Goal: Task Accomplishment & Management: Use online tool/utility

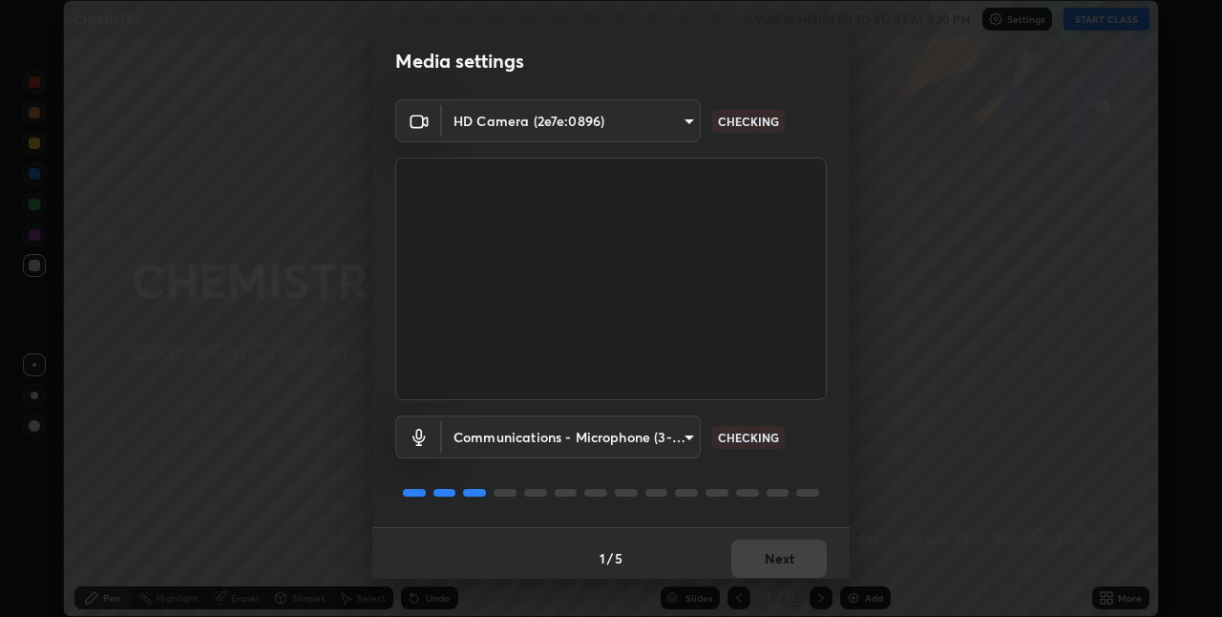
scroll to position [10, 0]
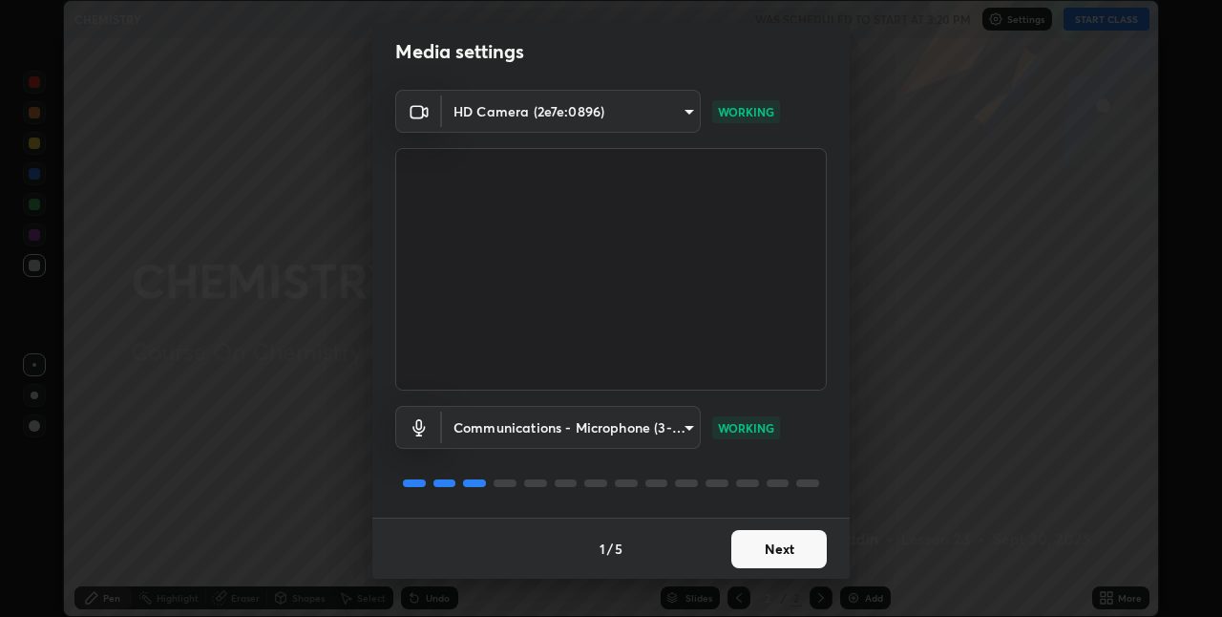
click at [778, 544] on button "Next" at bounding box center [778, 549] width 95 height 38
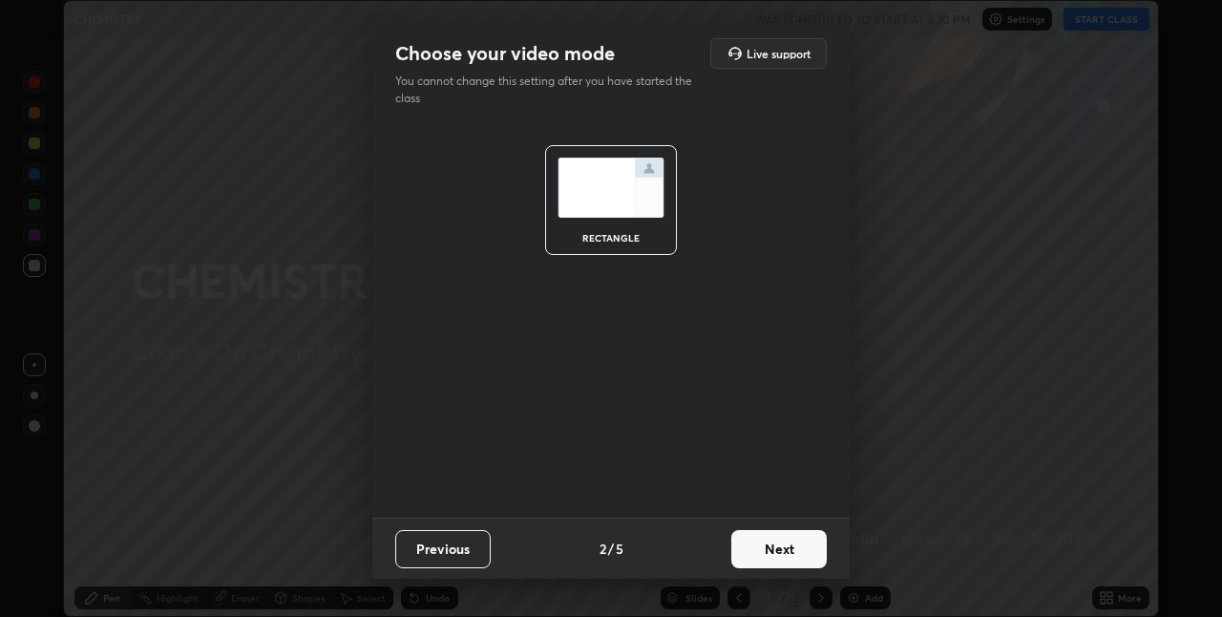
click at [786, 548] on button "Next" at bounding box center [778, 549] width 95 height 38
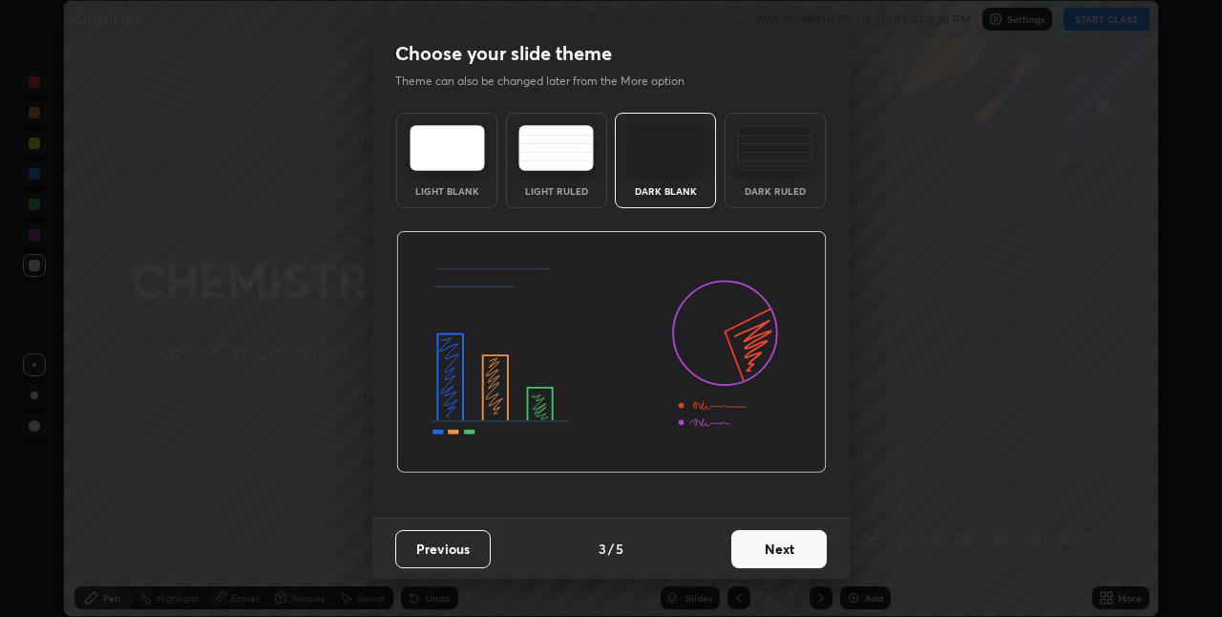
click at [788, 545] on button "Next" at bounding box center [778, 549] width 95 height 38
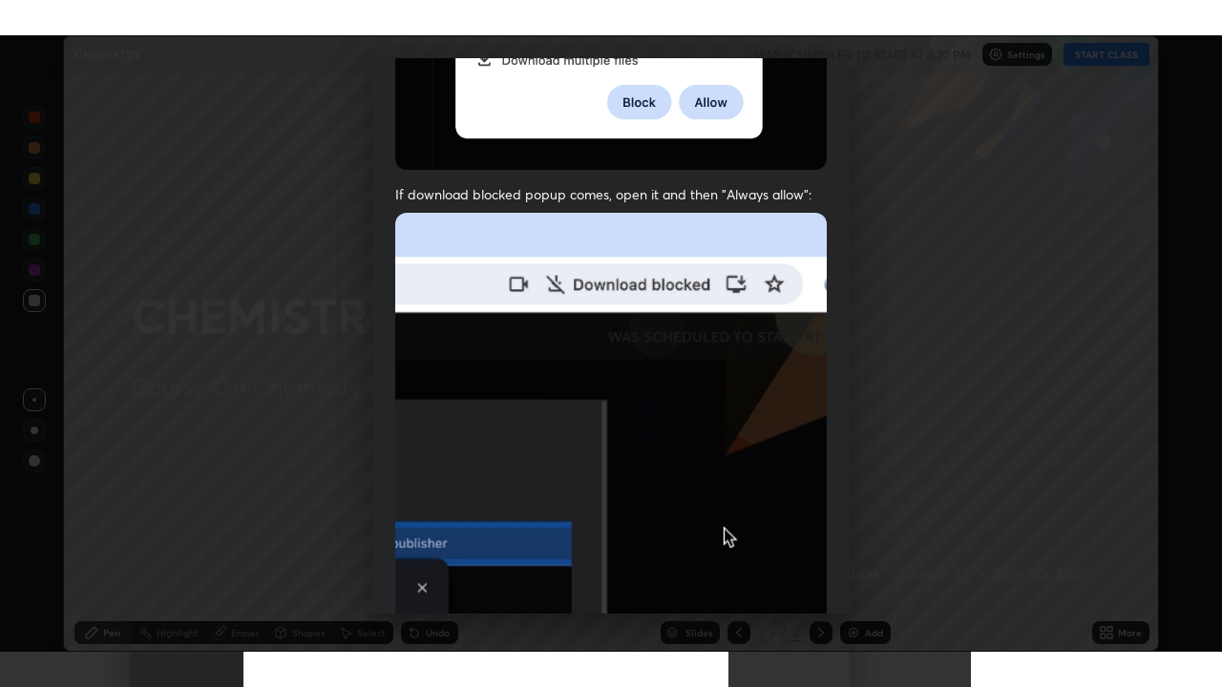
scroll to position [399, 0]
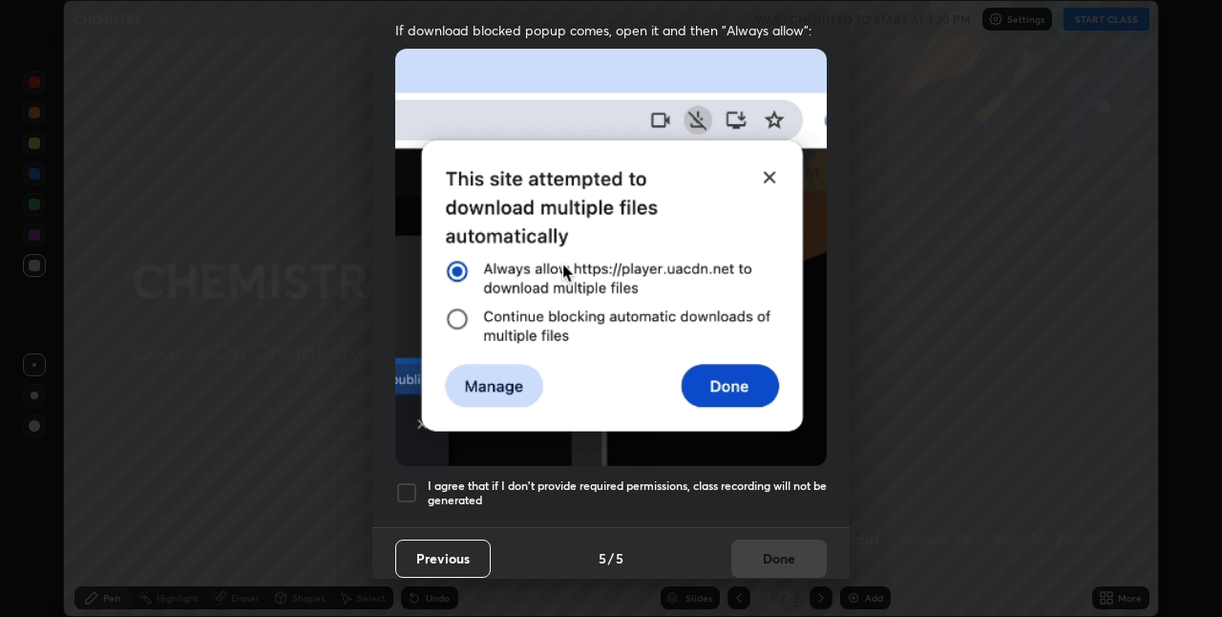
click at [422, 481] on div "I agree that if I don't provide required permissions, class recording will not …" at bounding box center [610, 492] width 431 height 23
click at [767, 555] on button "Done" at bounding box center [778, 558] width 95 height 38
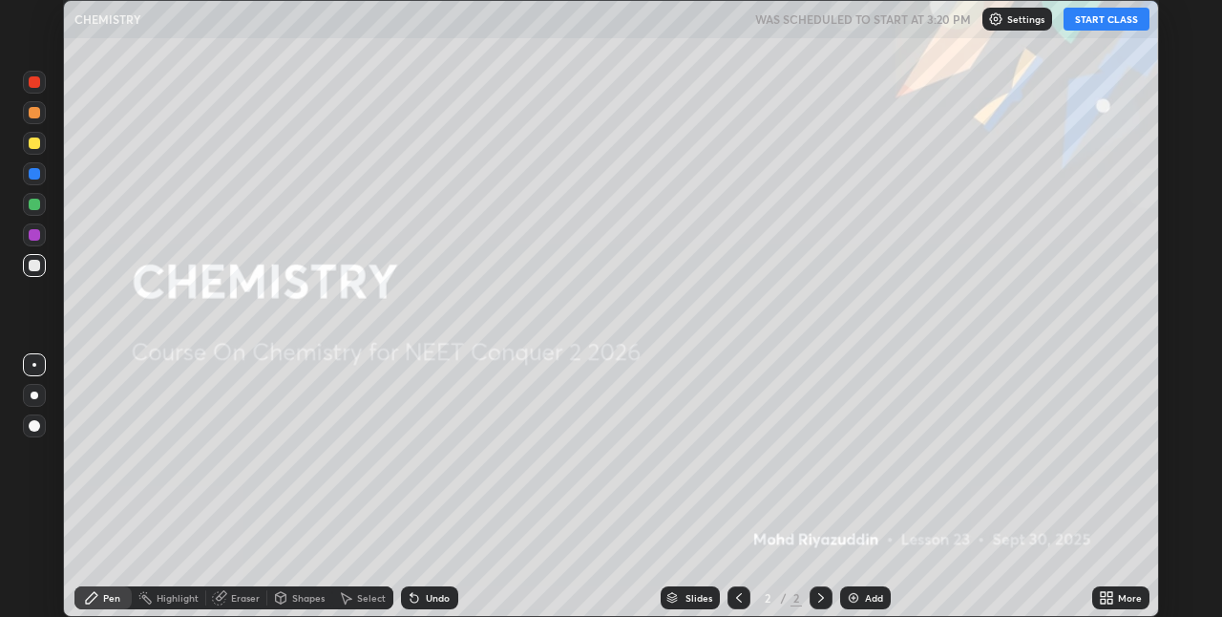
click at [1086, 23] on button "START CLASS" at bounding box center [1106, 19] width 86 height 23
click at [856, 598] on img at bounding box center [853, 597] width 15 height 15
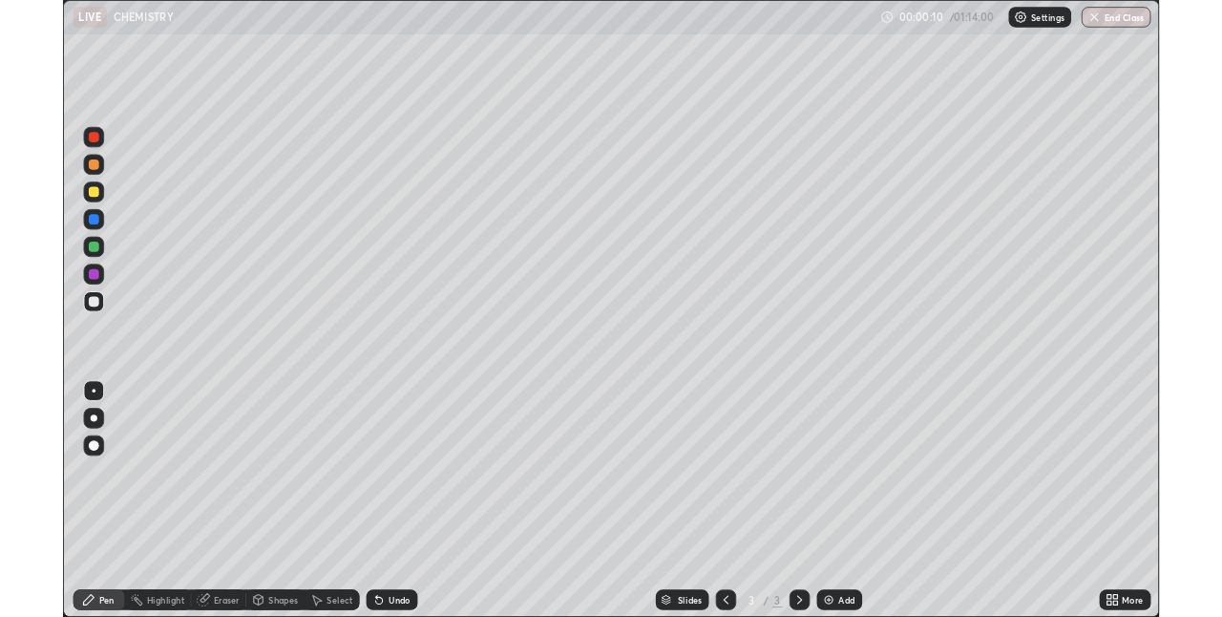
scroll to position [687, 1222]
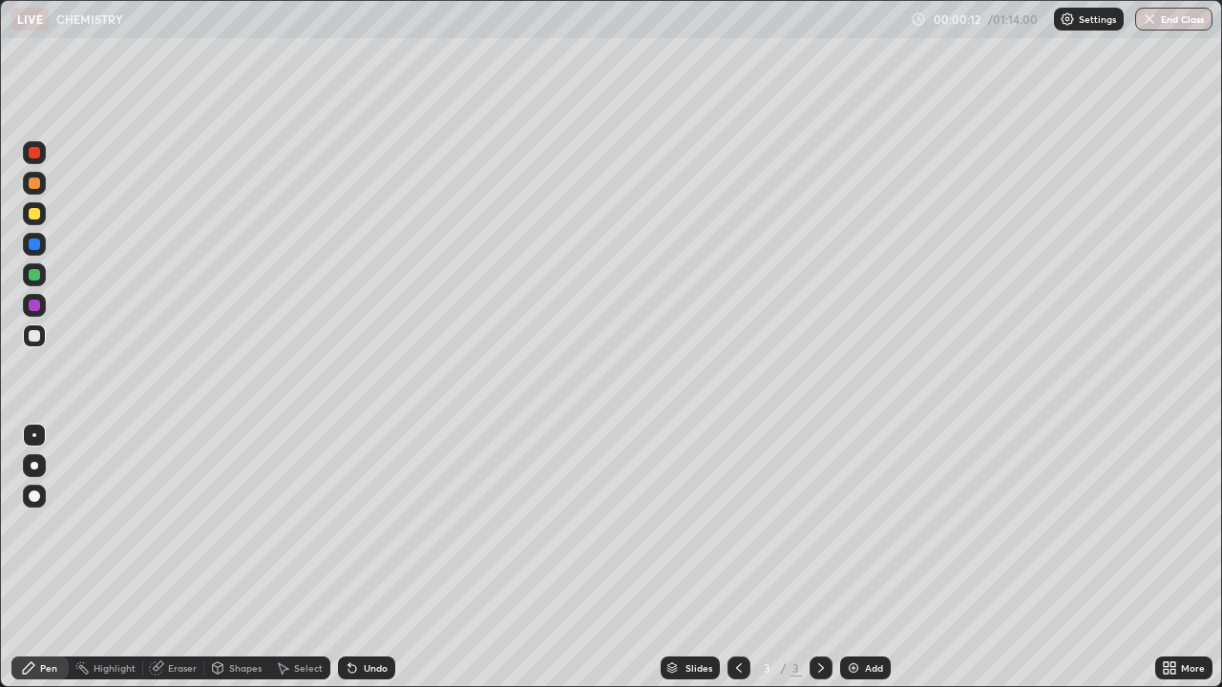
click at [348, 616] on icon at bounding box center [349, 664] width 2 height 2
click at [352, 616] on icon at bounding box center [352, 668] width 15 height 15
click at [355, 616] on icon at bounding box center [352, 668] width 15 height 15
click at [351, 616] on icon at bounding box center [352, 669] width 8 height 8
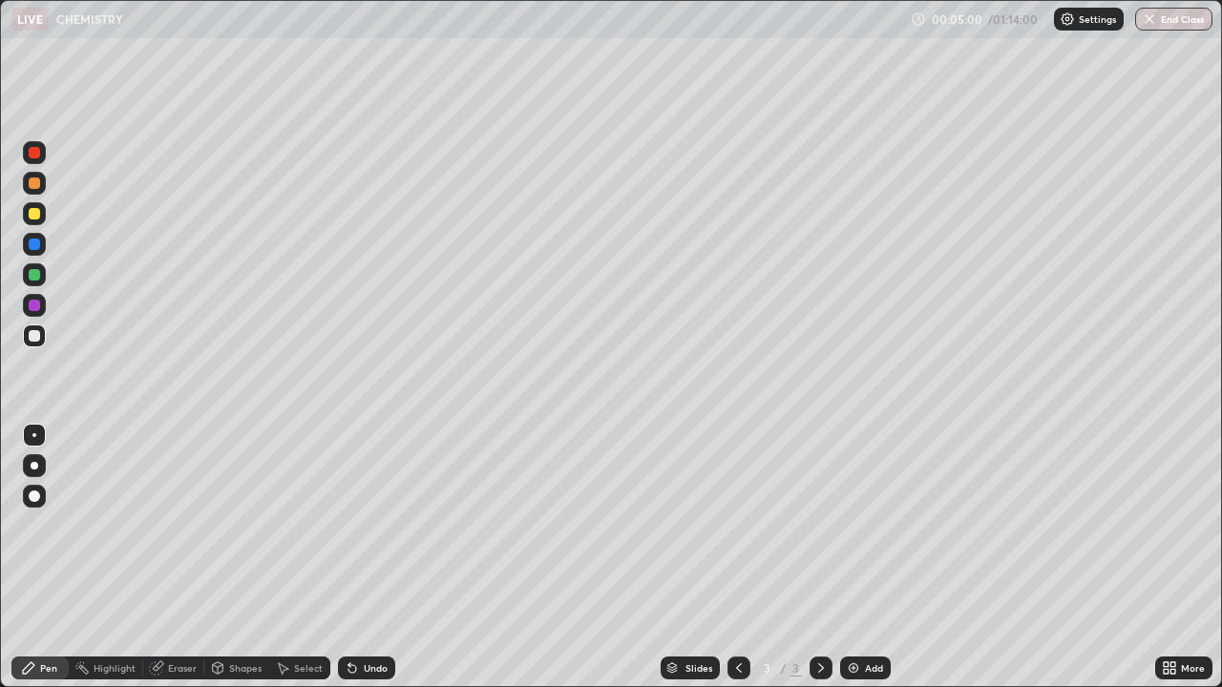
click at [348, 616] on icon at bounding box center [352, 669] width 8 height 8
click at [349, 616] on icon at bounding box center [352, 669] width 8 height 8
click at [349, 616] on icon at bounding box center [352, 668] width 15 height 15
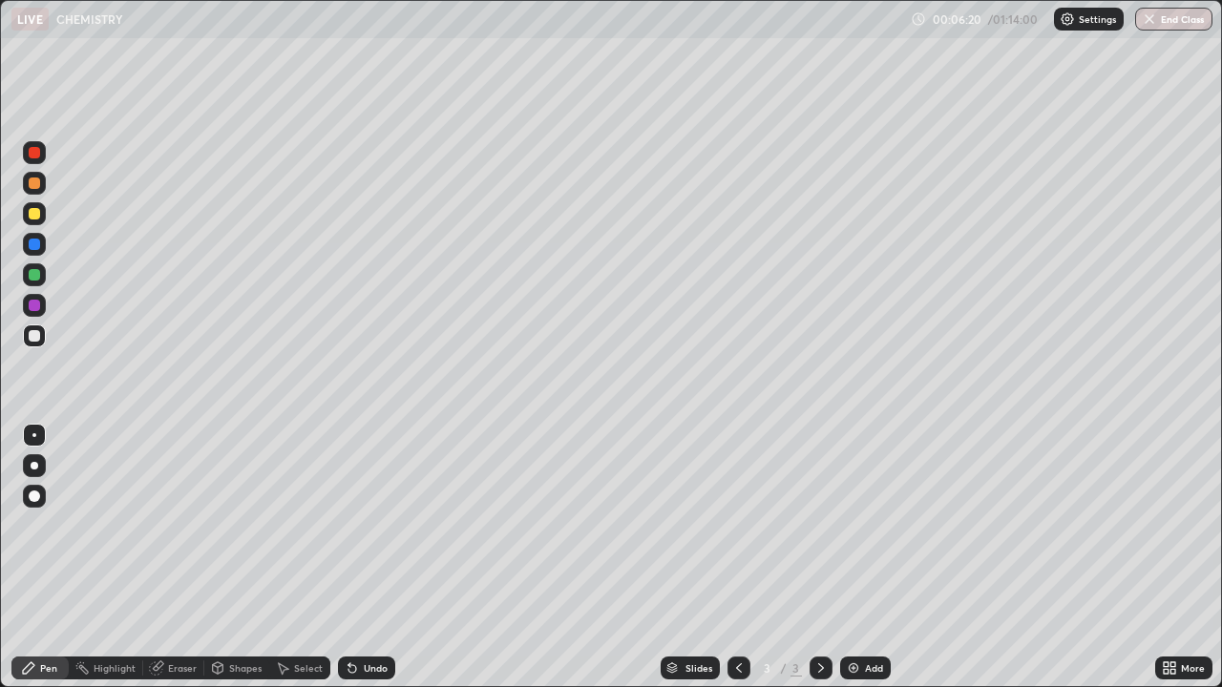
click at [355, 616] on icon at bounding box center [352, 668] width 15 height 15
click at [352, 616] on icon at bounding box center [352, 668] width 15 height 15
click at [349, 616] on icon at bounding box center [352, 669] width 8 height 8
click at [347, 616] on icon at bounding box center [352, 668] width 15 height 15
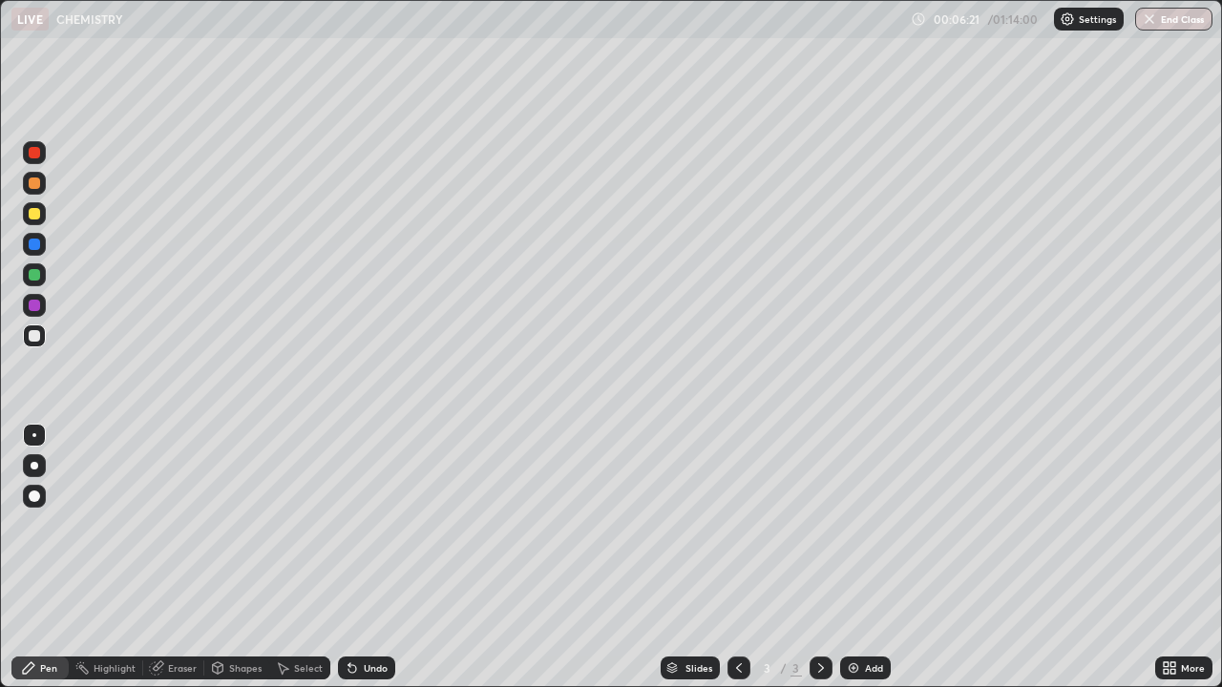
click at [348, 616] on icon at bounding box center [352, 669] width 8 height 8
click at [348, 616] on icon at bounding box center [352, 668] width 15 height 15
click at [348, 616] on icon at bounding box center [349, 664] width 2 height 2
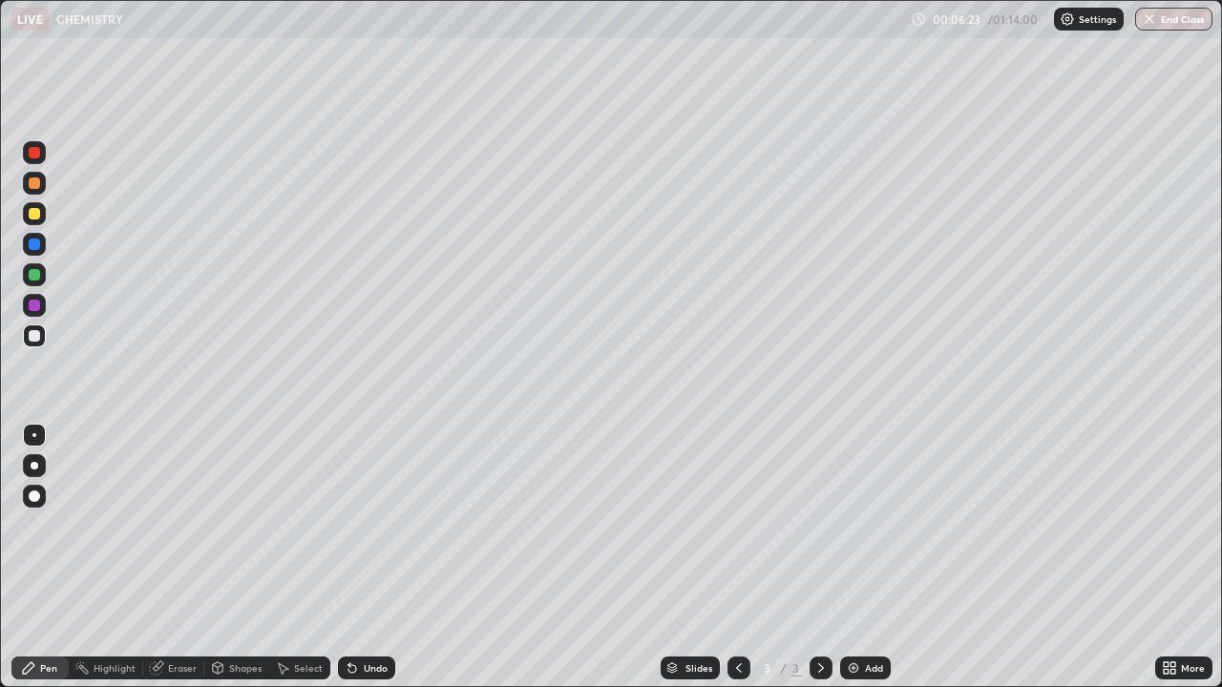
click at [354, 616] on div "Undo" at bounding box center [366, 668] width 57 height 23
click at [354, 616] on icon at bounding box center [352, 668] width 15 height 15
click at [183, 616] on div "Eraser" at bounding box center [182, 668] width 29 height 10
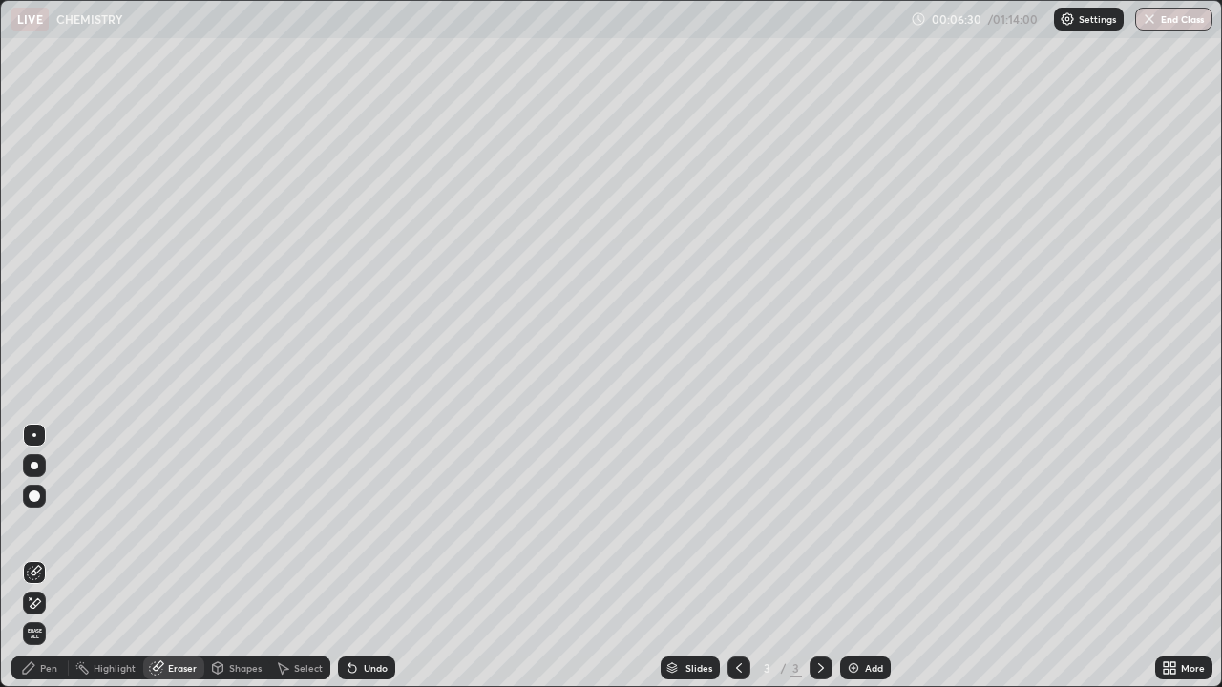
click at [57, 616] on div "Pen" at bounding box center [39, 668] width 57 height 23
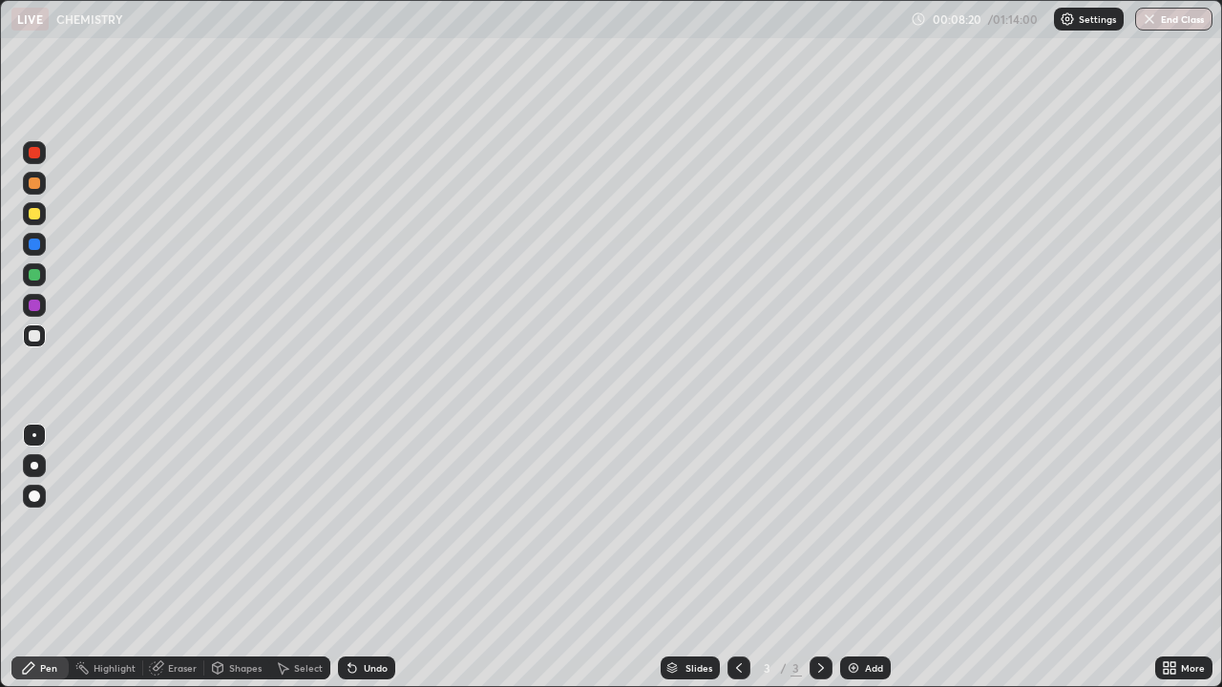
click at [169, 616] on div "Eraser" at bounding box center [182, 668] width 29 height 10
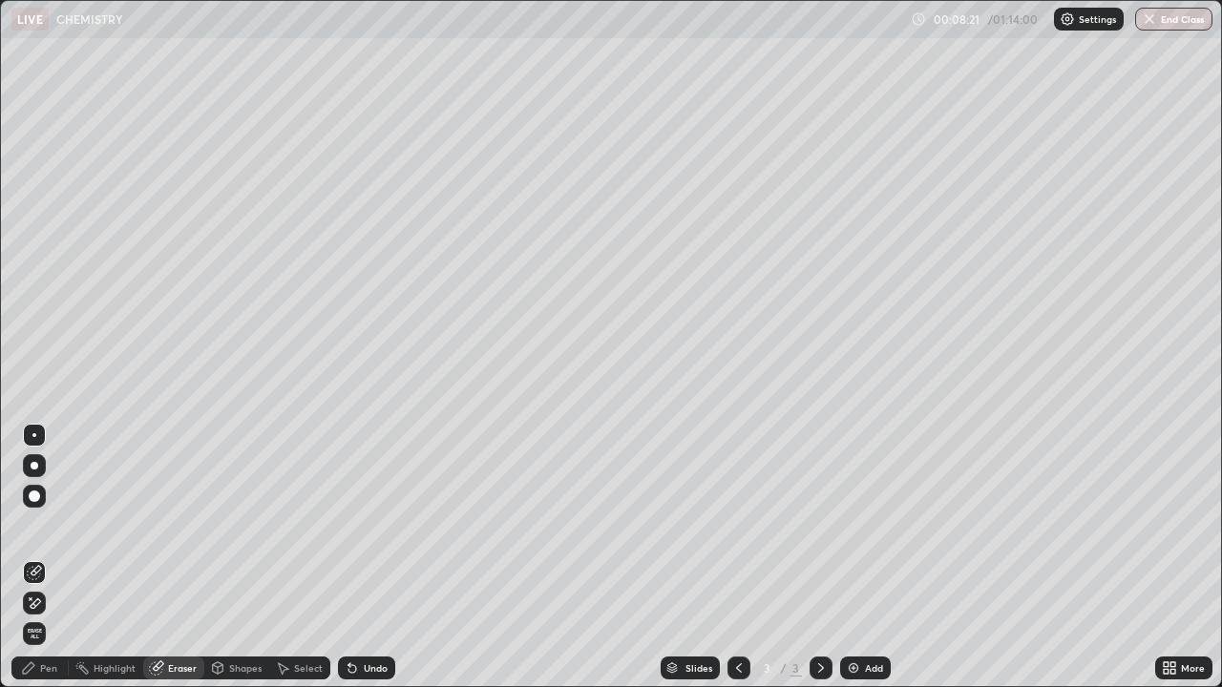
click at [37, 603] on icon at bounding box center [36, 604] width 11 height 10
click at [44, 616] on div "Pen" at bounding box center [48, 668] width 17 height 10
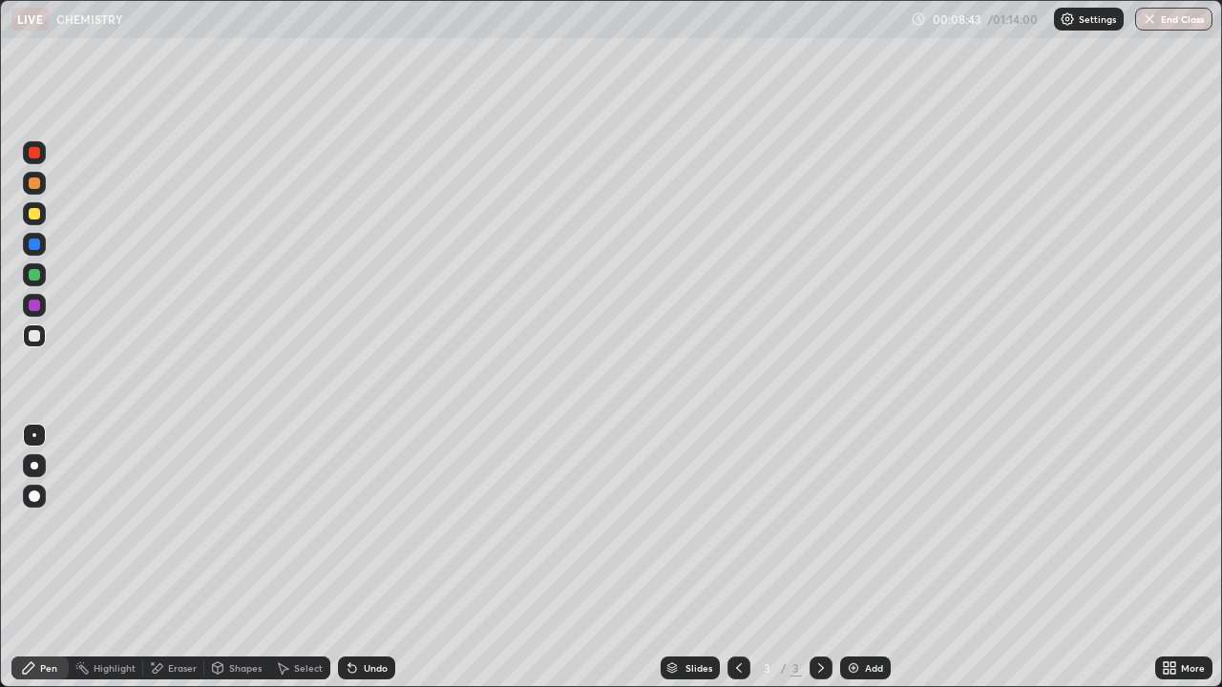
click at [34, 435] on div at bounding box center [34, 435] width 4 height 4
click at [175, 616] on div "Eraser" at bounding box center [182, 668] width 29 height 10
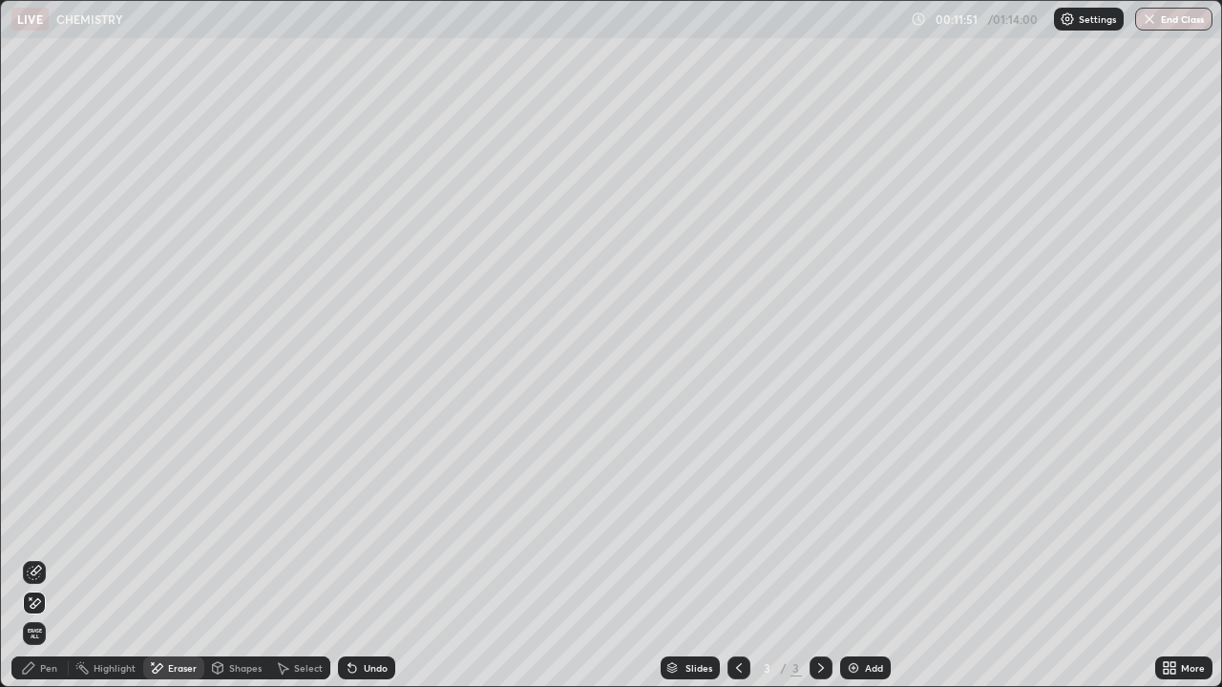
click at [48, 616] on div "Pen" at bounding box center [48, 668] width 17 height 10
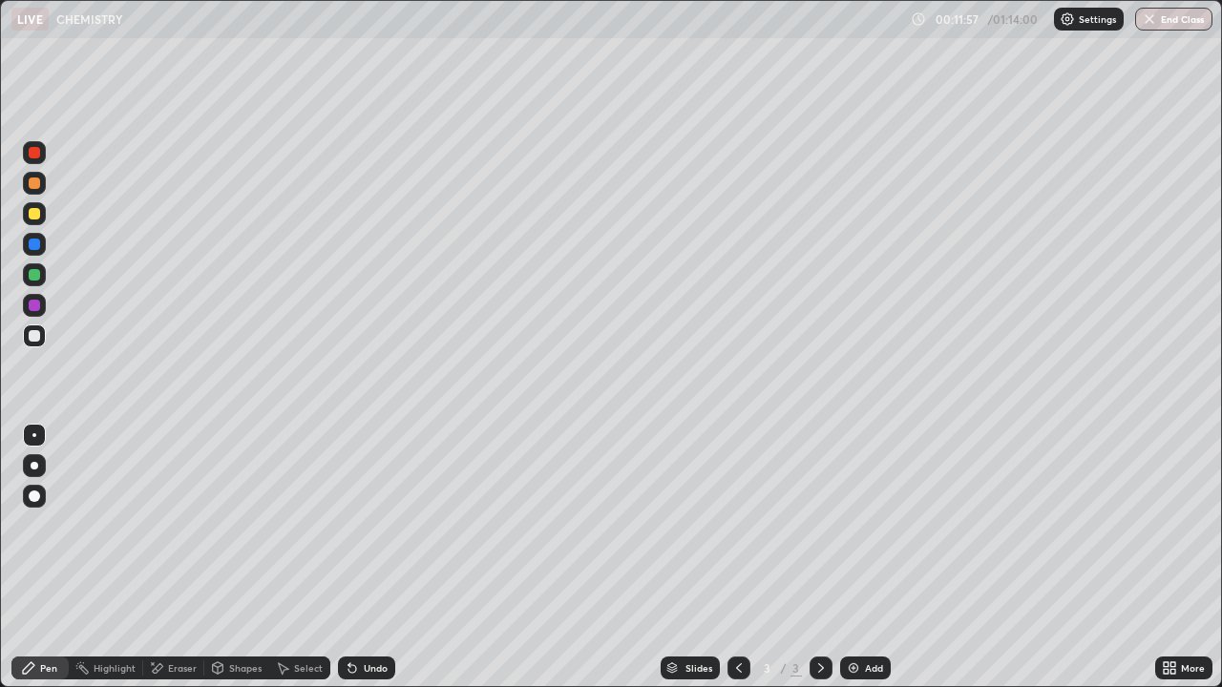
click at [353, 616] on icon at bounding box center [352, 668] width 15 height 15
click at [35, 244] on div at bounding box center [34, 244] width 11 height 11
click at [44, 343] on div at bounding box center [34, 336] width 23 height 23
click at [350, 616] on icon at bounding box center [352, 669] width 8 height 8
click at [349, 616] on icon at bounding box center [352, 669] width 8 height 8
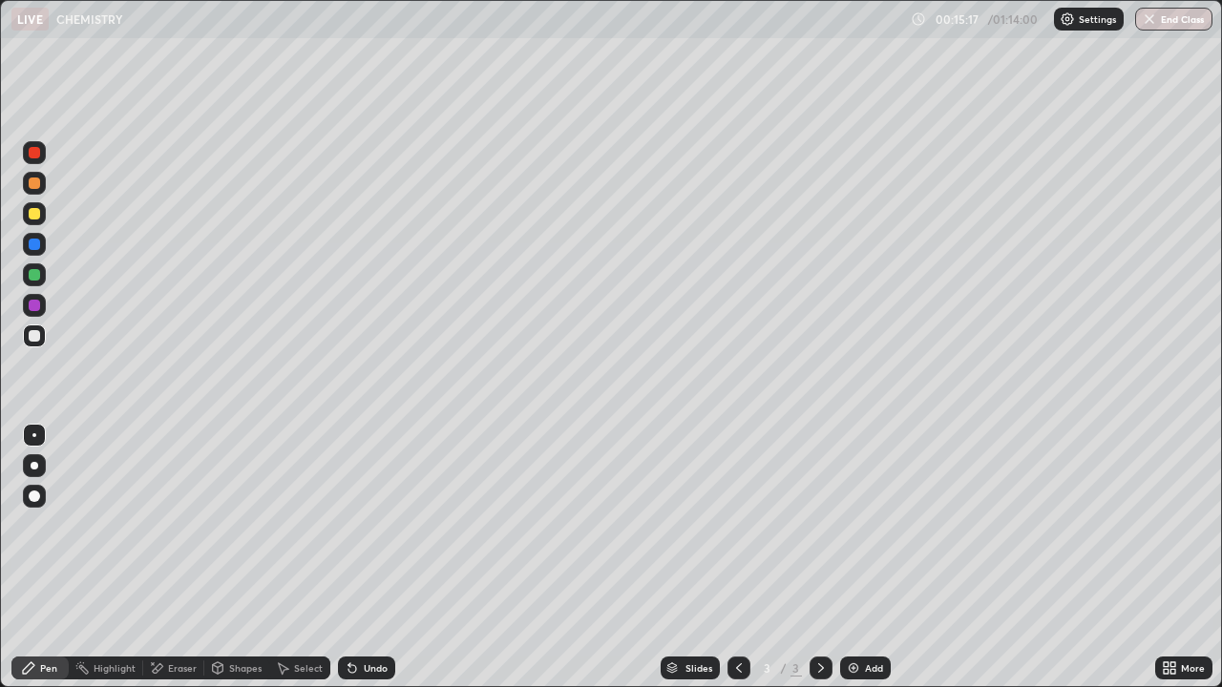
click at [349, 616] on icon at bounding box center [352, 669] width 8 height 8
click at [37, 341] on div at bounding box center [34, 335] width 11 height 11
click at [855, 616] on img at bounding box center [853, 668] width 15 height 15
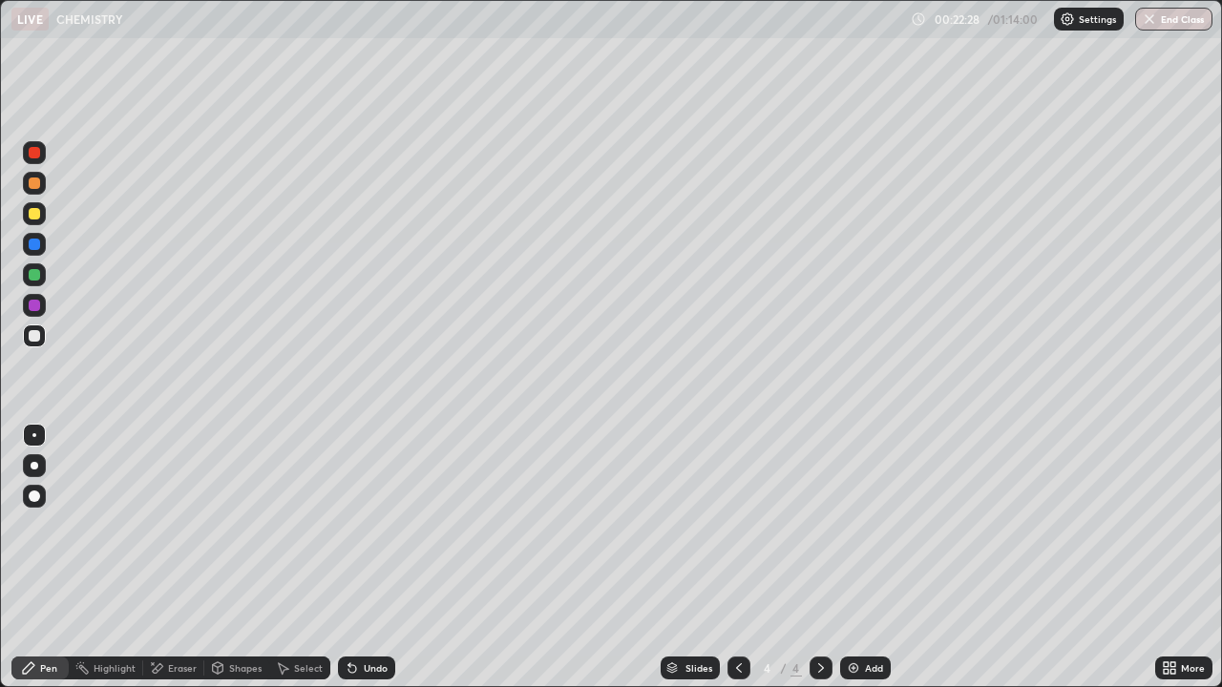
click at [737, 616] on icon at bounding box center [738, 668] width 15 height 15
click at [819, 616] on icon at bounding box center [820, 668] width 15 height 15
click at [737, 616] on icon at bounding box center [738, 668] width 15 height 15
click at [816, 616] on icon at bounding box center [820, 668] width 15 height 15
click at [818, 616] on icon at bounding box center [820, 668] width 15 height 15
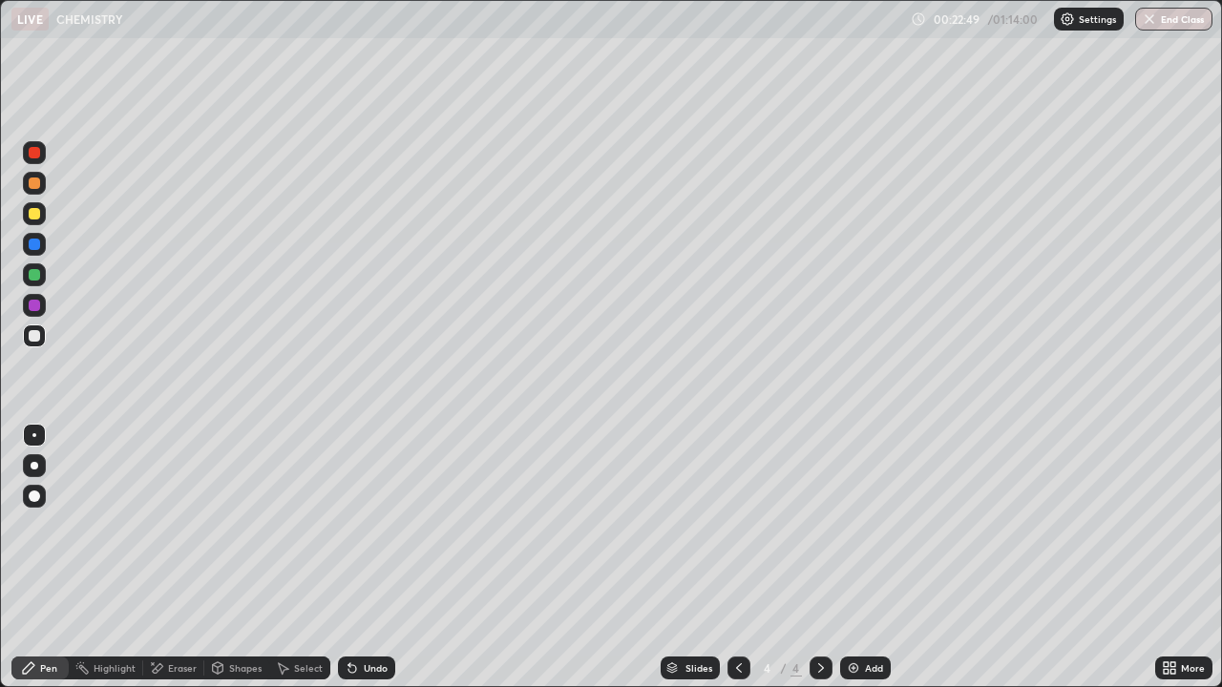
click at [733, 616] on icon at bounding box center [738, 668] width 15 height 15
click at [819, 616] on icon at bounding box center [820, 668] width 15 height 15
click at [350, 616] on icon at bounding box center [352, 669] width 8 height 8
click at [353, 616] on icon at bounding box center [352, 669] width 8 height 8
click at [349, 616] on icon at bounding box center [352, 669] width 8 height 8
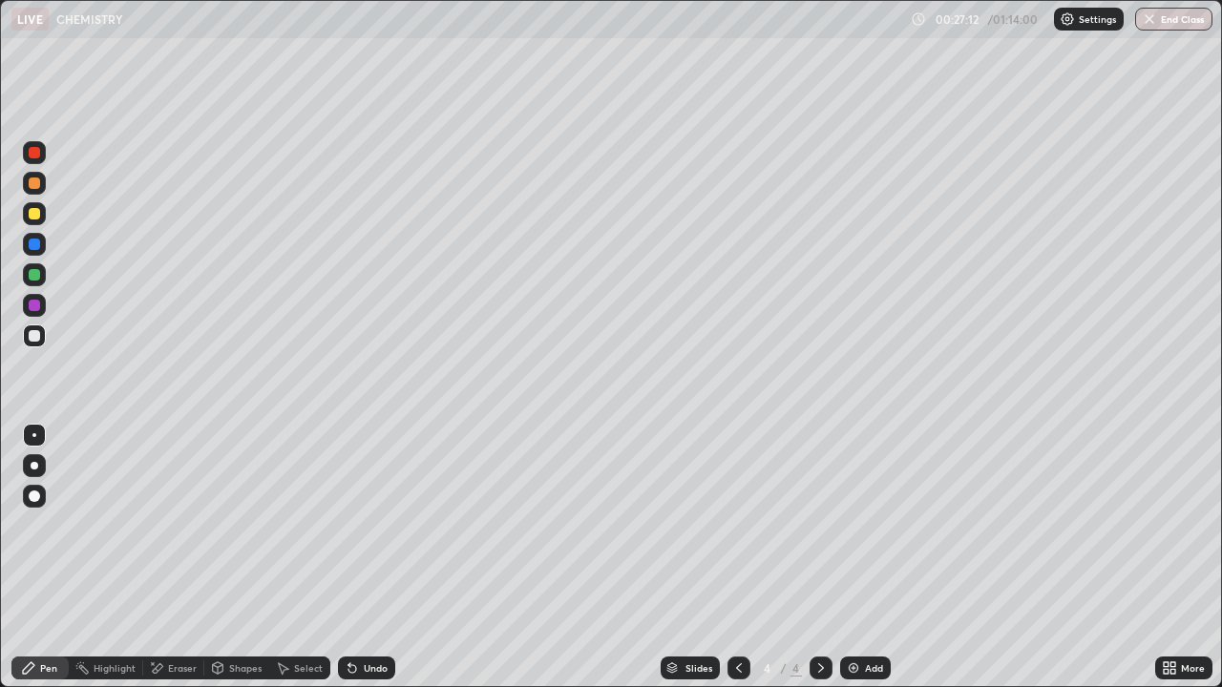
click at [351, 616] on icon at bounding box center [352, 669] width 8 height 8
click at [349, 616] on icon at bounding box center [352, 669] width 8 height 8
click at [350, 616] on icon at bounding box center [352, 669] width 8 height 8
click at [33, 273] on div at bounding box center [34, 274] width 11 height 11
click at [36, 333] on div at bounding box center [34, 335] width 11 height 11
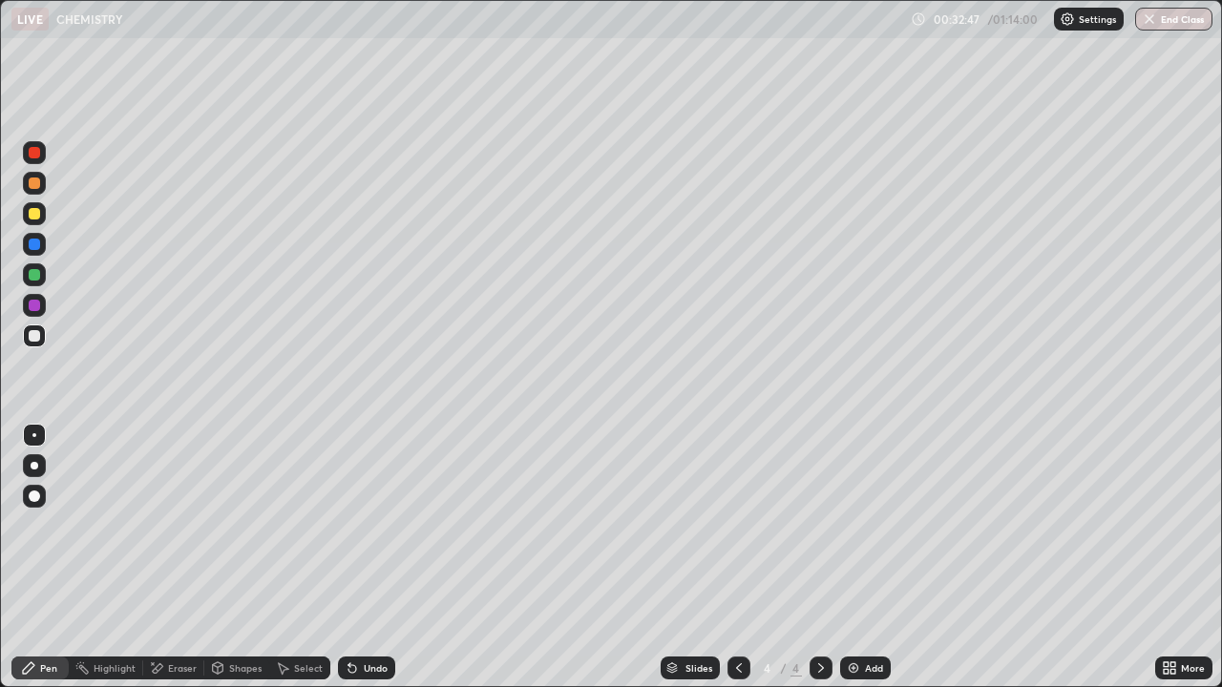
click at [353, 616] on icon at bounding box center [352, 668] width 15 height 15
click at [853, 616] on img at bounding box center [853, 668] width 15 height 15
click at [172, 616] on div "Eraser" at bounding box center [182, 668] width 29 height 10
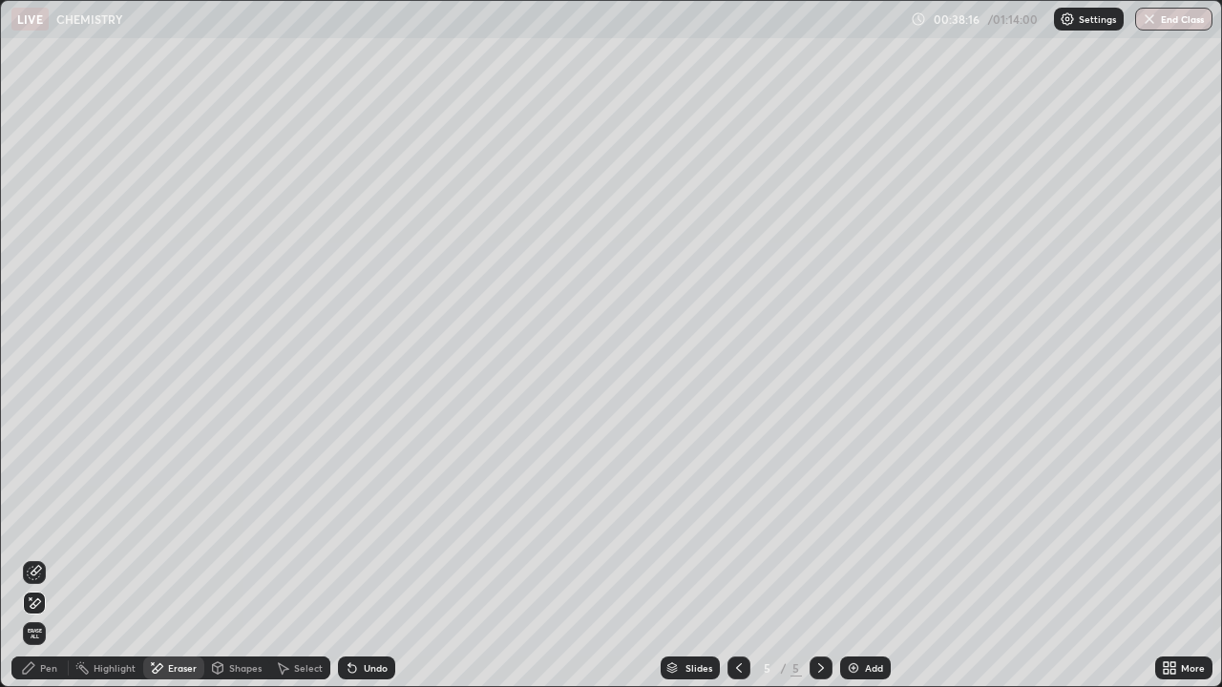
click at [48, 616] on div "Pen" at bounding box center [48, 668] width 17 height 10
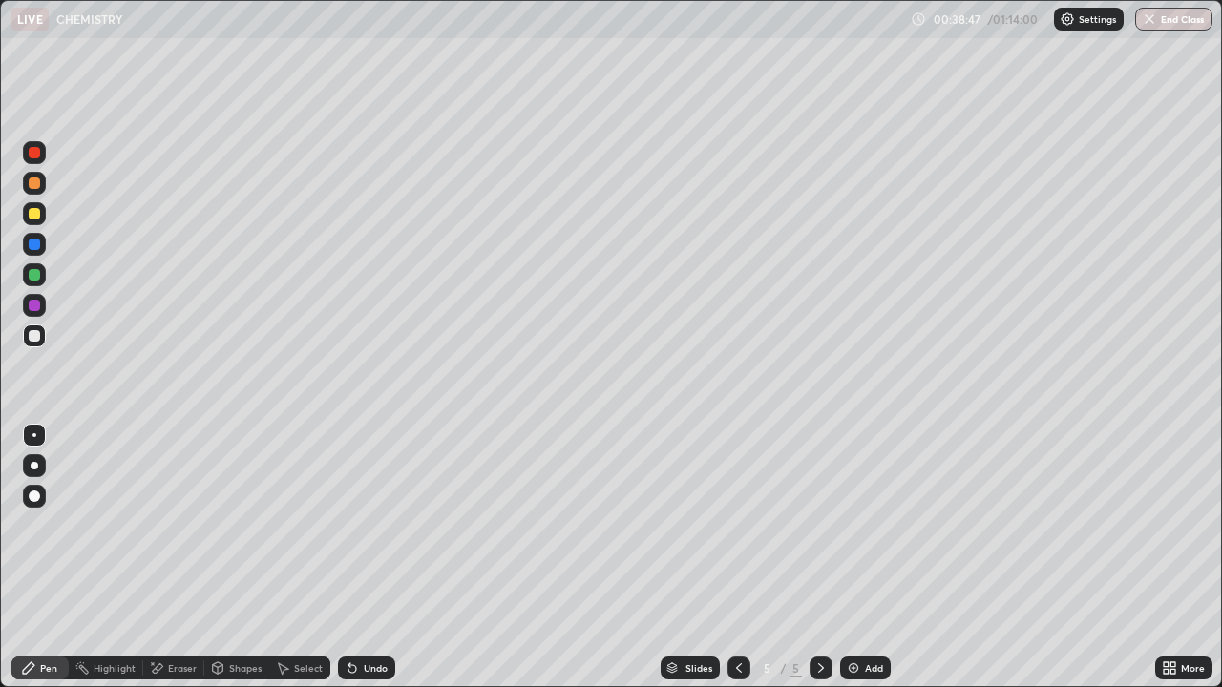
click at [349, 616] on icon at bounding box center [352, 669] width 8 height 8
click at [852, 616] on img at bounding box center [853, 668] width 15 height 15
click at [737, 616] on icon at bounding box center [738, 668] width 15 height 15
click at [819, 616] on icon at bounding box center [820, 668] width 15 height 15
click at [353, 616] on icon at bounding box center [352, 668] width 15 height 15
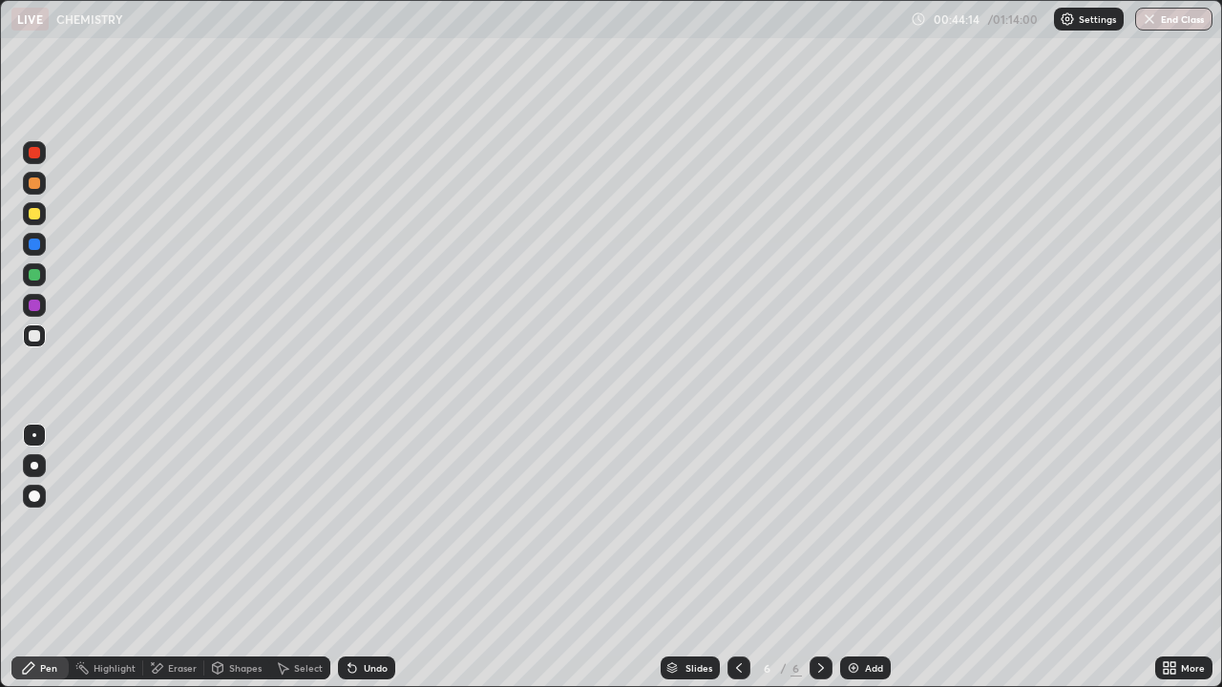
click at [355, 616] on icon at bounding box center [352, 668] width 15 height 15
click at [349, 616] on icon at bounding box center [352, 669] width 8 height 8
click at [353, 616] on icon at bounding box center [352, 669] width 8 height 8
click at [357, 616] on icon at bounding box center [352, 668] width 15 height 15
click at [173, 616] on div "Eraser" at bounding box center [182, 668] width 29 height 10
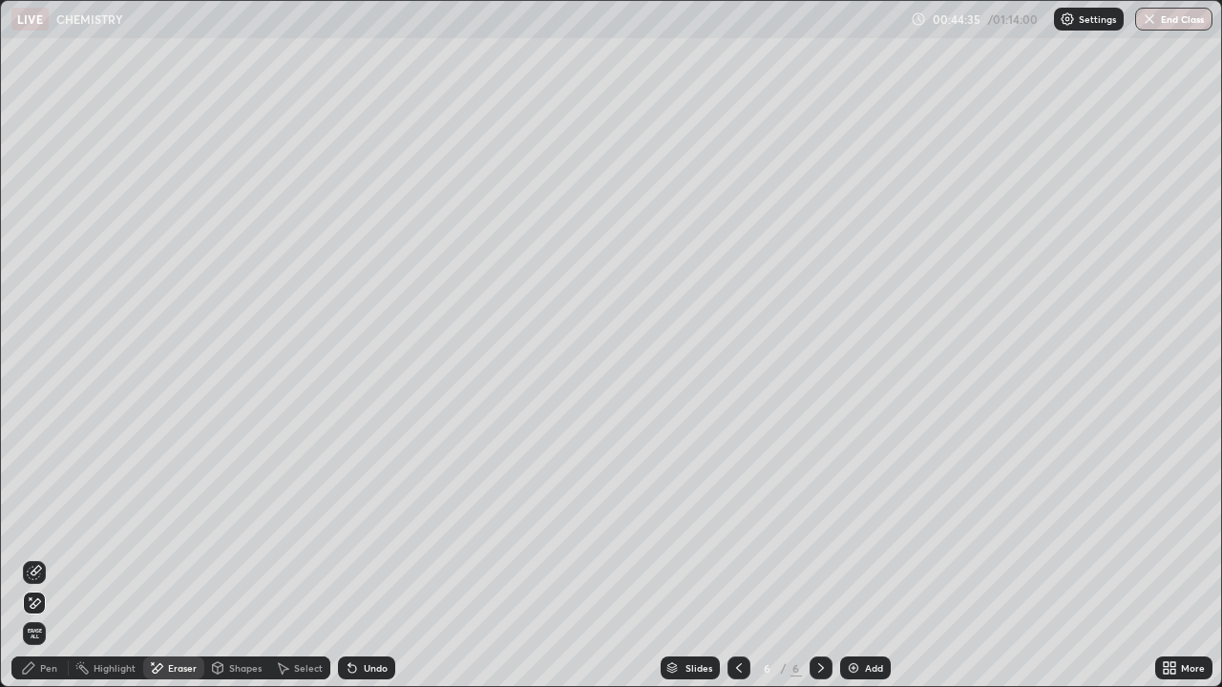
click at [47, 616] on div "Pen" at bounding box center [48, 668] width 17 height 10
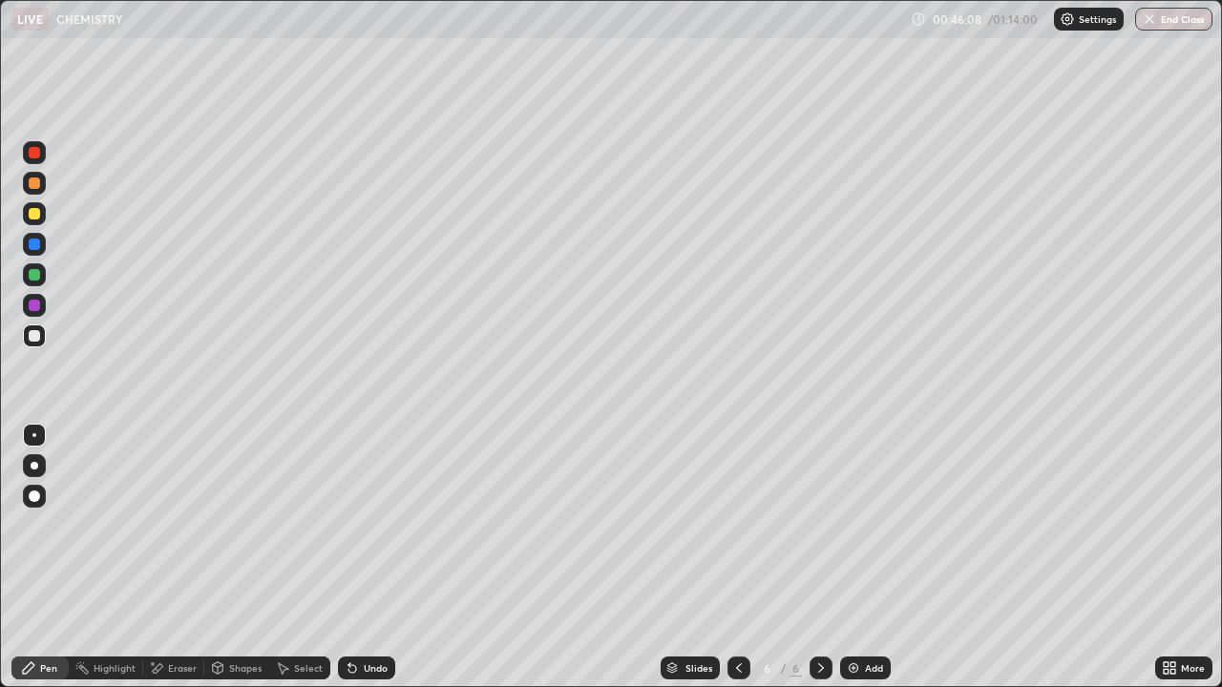
click at [350, 616] on icon at bounding box center [352, 669] width 8 height 8
click at [348, 616] on div "Undo" at bounding box center [366, 668] width 57 height 23
click at [38, 284] on div at bounding box center [34, 274] width 23 height 23
click at [847, 616] on img at bounding box center [853, 668] width 15 height 15
click at [43, 338] on div at bounding box center [34, 336] width 23 height 23
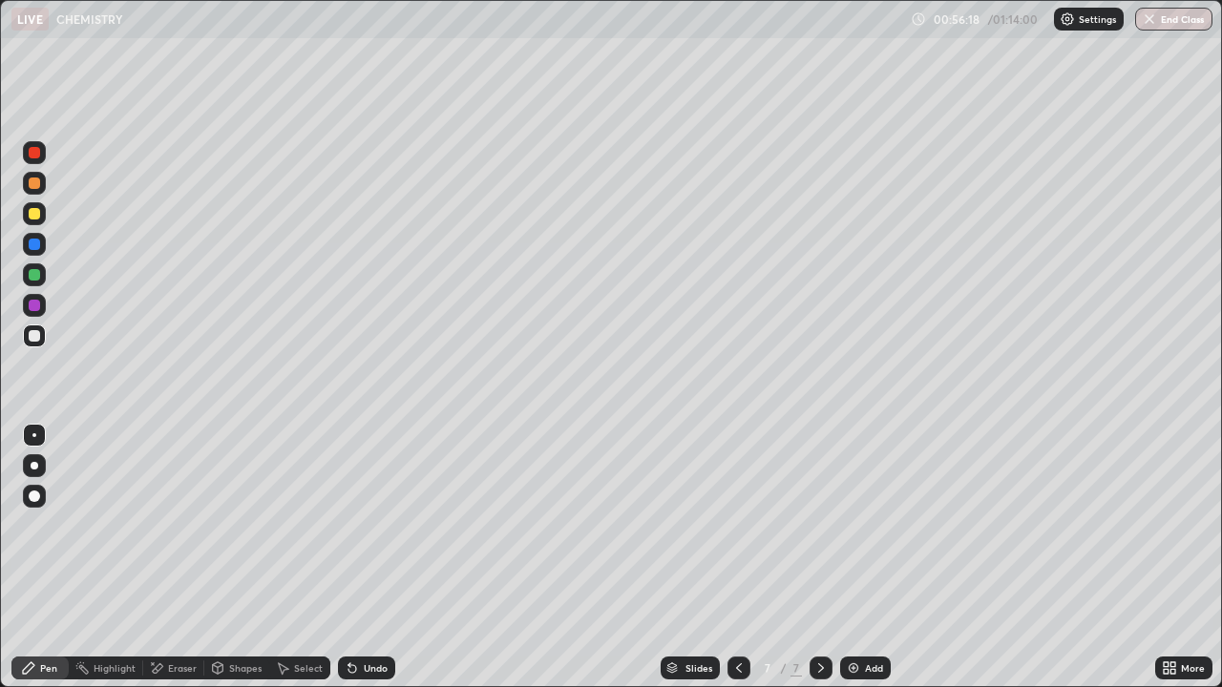
click at [852, 616] on img at bounding box center [853, 668] width 15 height 15
click at [33, 272] on div at bounding box center [34, 274] width 11 height 11
click at [351, 616] on icon at bounding box center [352, 668] width 15 height 15
click at [354, 616] on icon at bounding box center [352, 668] width 15 height 15
click at [181, 616] on div "Eraser" at bounding box center [182, 668] width 29 height 10
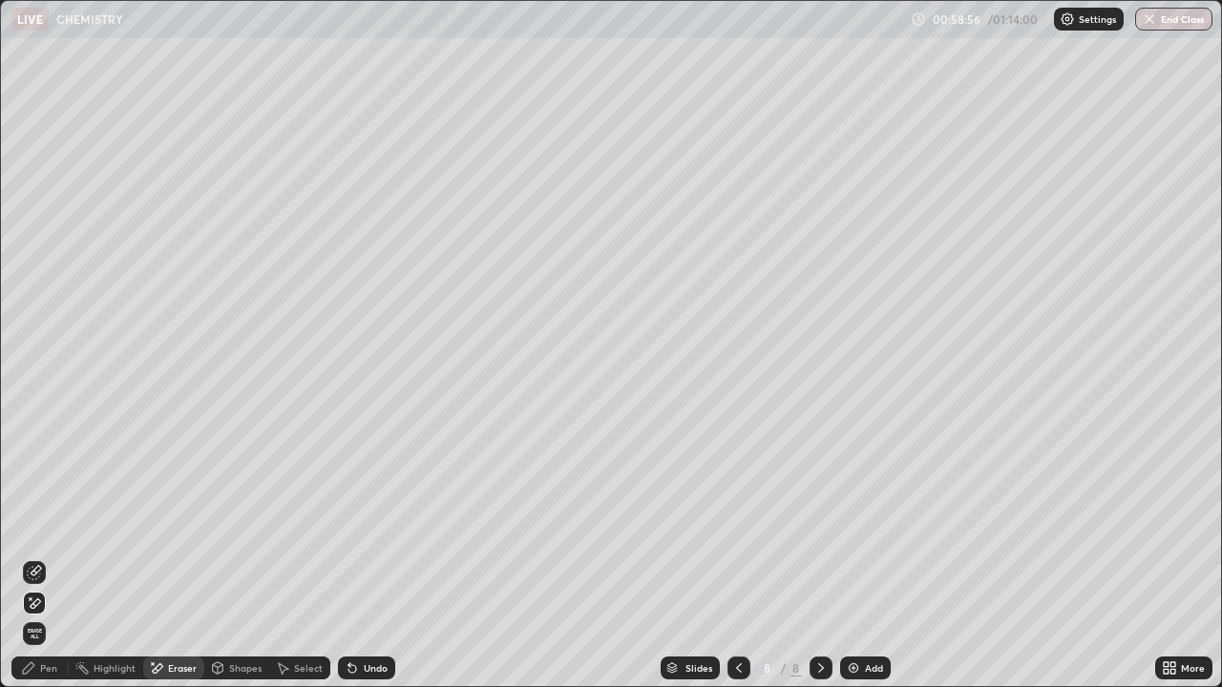
click at [41, 571] on icon at bounding box center [34, 572] width 15 height 15
click at [53, 616] on div "Pen" at bounding box center [48, 668] width 17 height 10
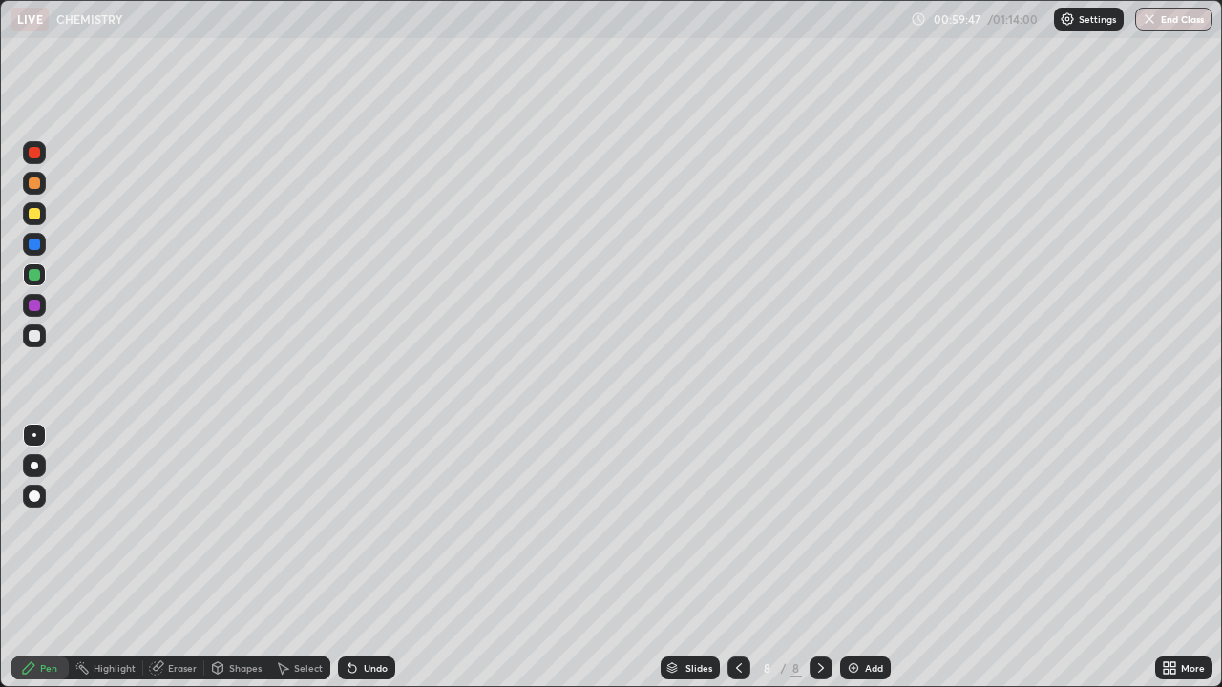
click at [352, 616] on icon at bounding box center [352, 668] width 15 height 15
click at [350, 616] on icon at bounding box center [352, 669] width 8 height 8
click at [349, 616] on icon at bounding box center [352, 669] width 8 height 8
click at [356, 616] on icon at bounding box center [352, 668] width 15 height 15
click at [853, 616] on img at bounding box center [853, 668] width 15 height 15
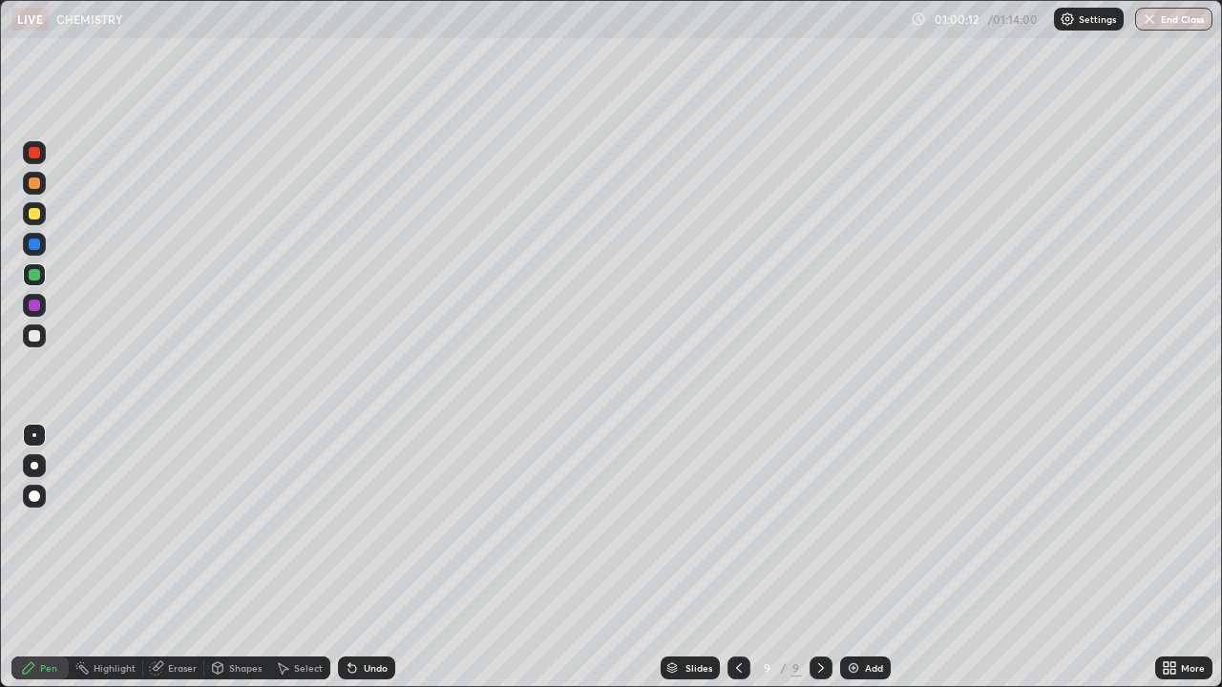
click at [34, 435] on div at bounding box center [34, 435] width 4 height 4
click at [37, 340] on div at bounding box center [34, 335] width 11 height 11
click at [348, 616] on icon at bounding box center [349, 664] width 2 height 2
click at [355, 616] on icon at bounding box center [352, 668] width 15 height 15
click at [359, 616] on div "Undo" at bounding box center [366, 668] width 57 height 23
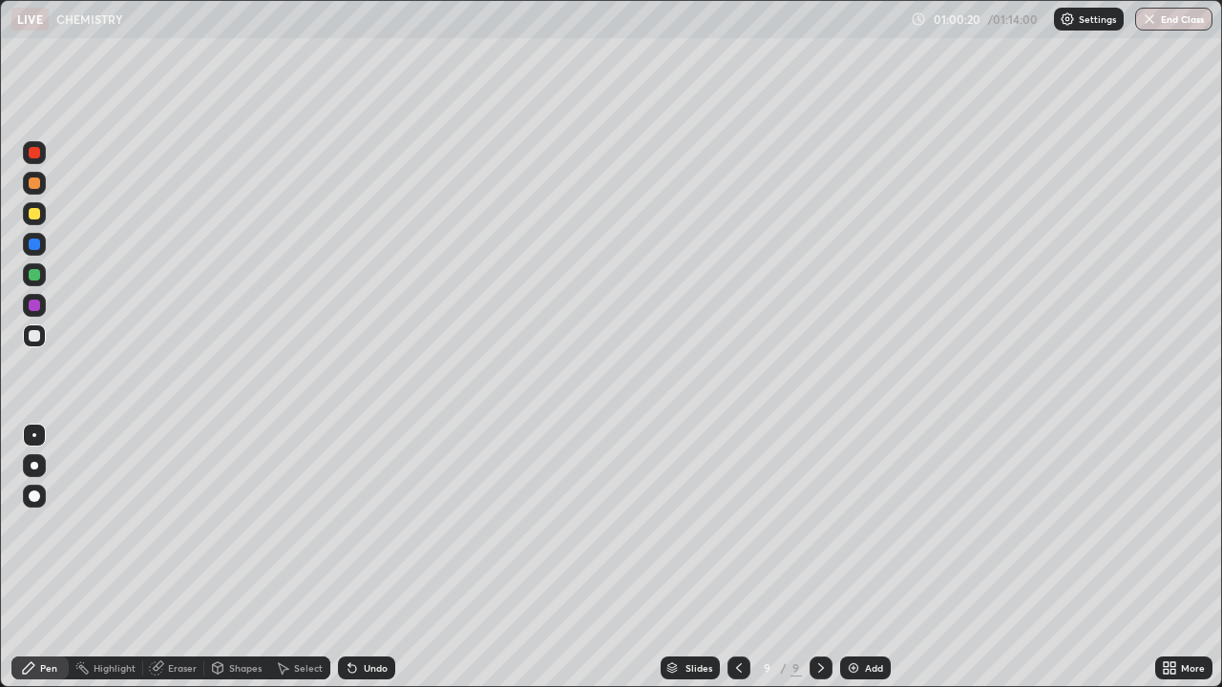
click at [364, 616] on div "Undo" at bounding box center [376, 668] width 24 height 10
click at [44, 337] on div at bounding box center [34, 336] width 23 height 23
click at [348, 616] on icon at bounding box center [352, 669] width 8 height 8
click at [353, 616] on icon at bounding box center [352, 669] width 8 height 8
click at [353, 616] on icon at bounding box center [352, 668] width 15 height 15
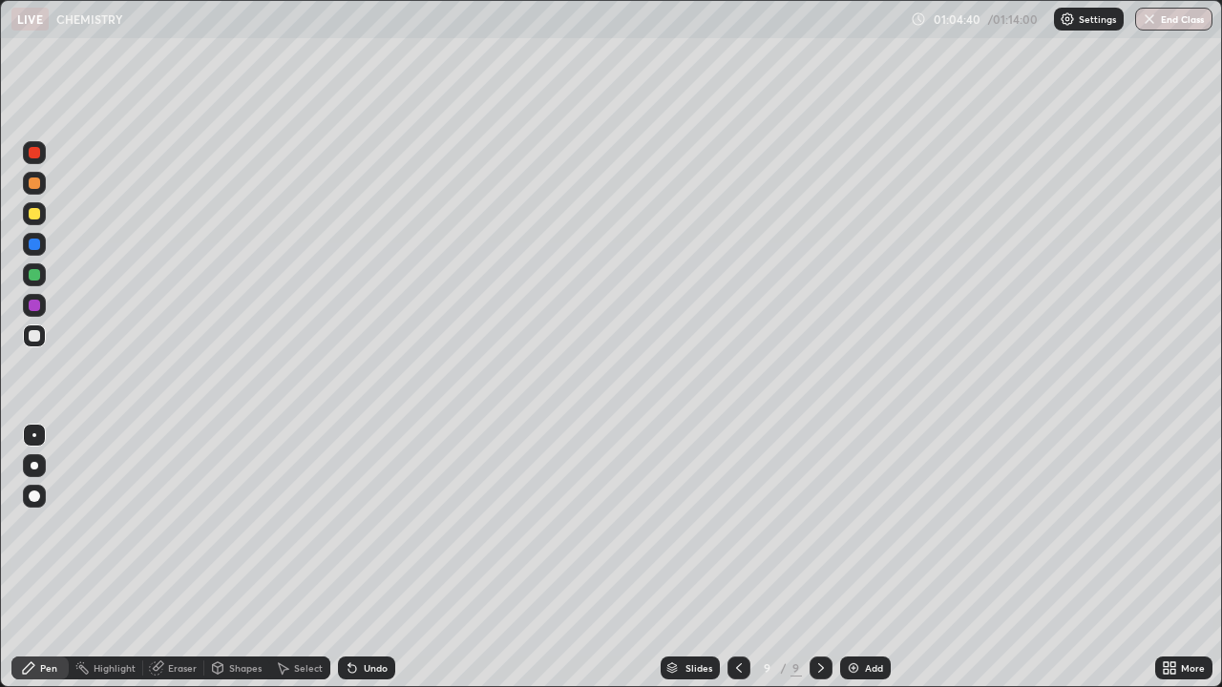
click at [1157, 15] on button "End Class" at bounding box center [1173, 19] width 77 height 23
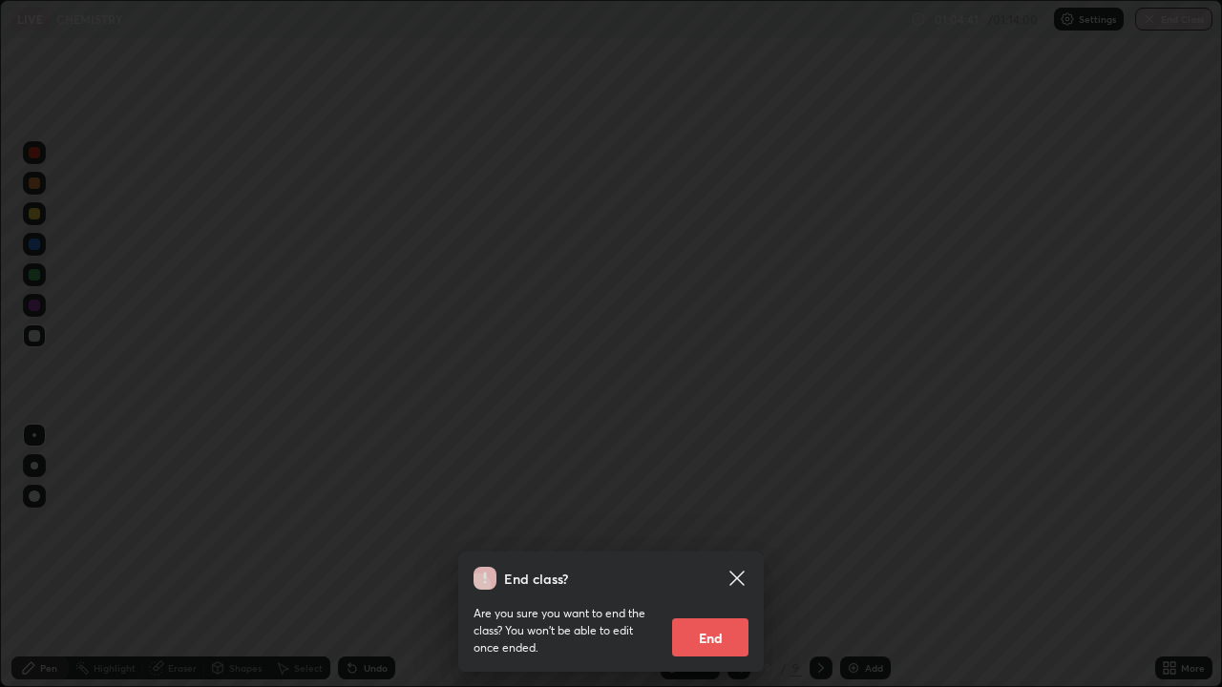
click at [722, 616] on button "End" at bounding box center [710, 638] width 76 height 38
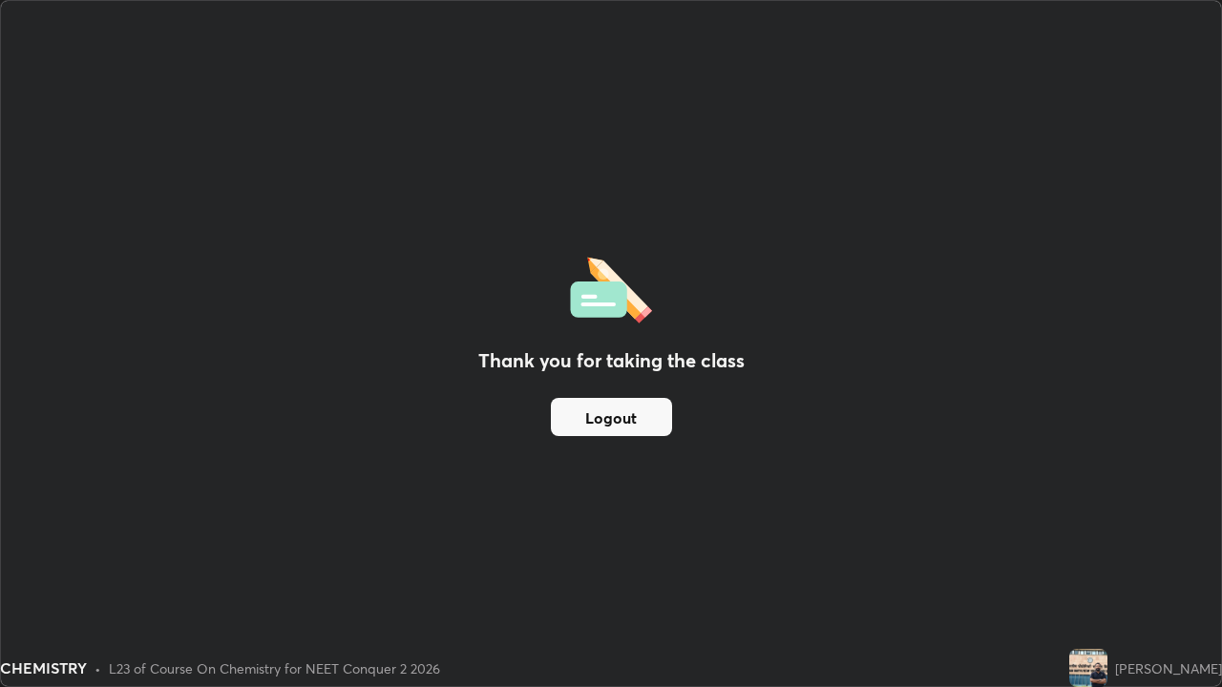
click at [620, 409] on button "Logout" at bounding box center [611, 417] width 121 height 38
click at [578, 406] on button "Logout" at bounding box center [611, 417] width 121 height 38
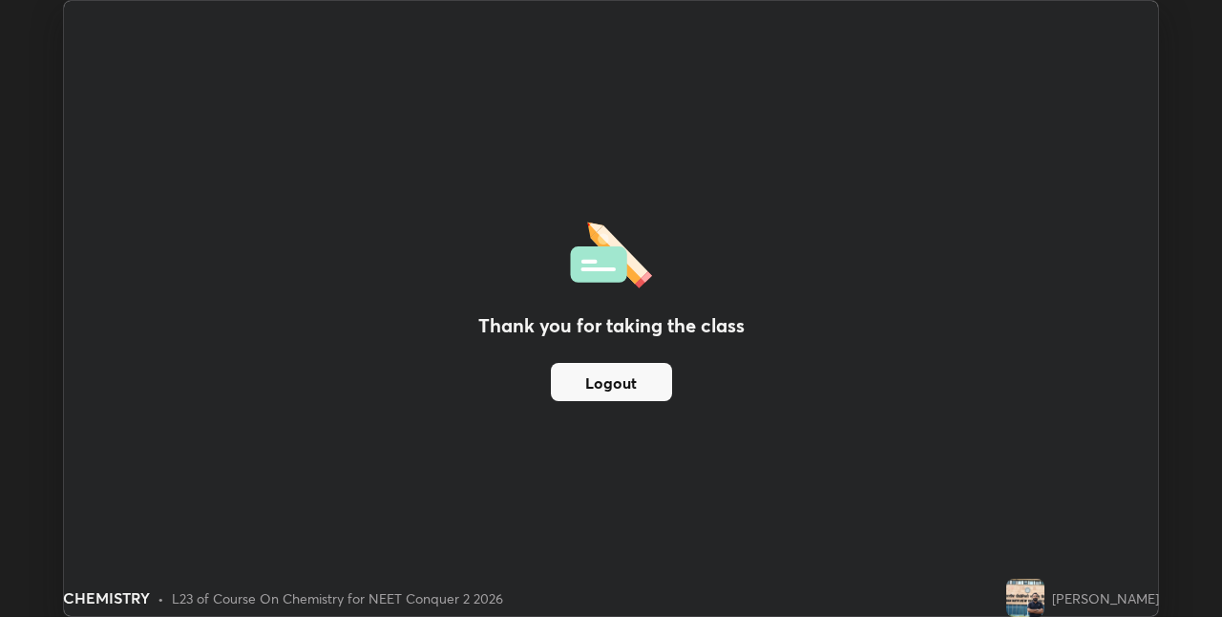
scroll to position [94843, 94238]
